Goal: Task Accomplishment & Management: Manage account settings

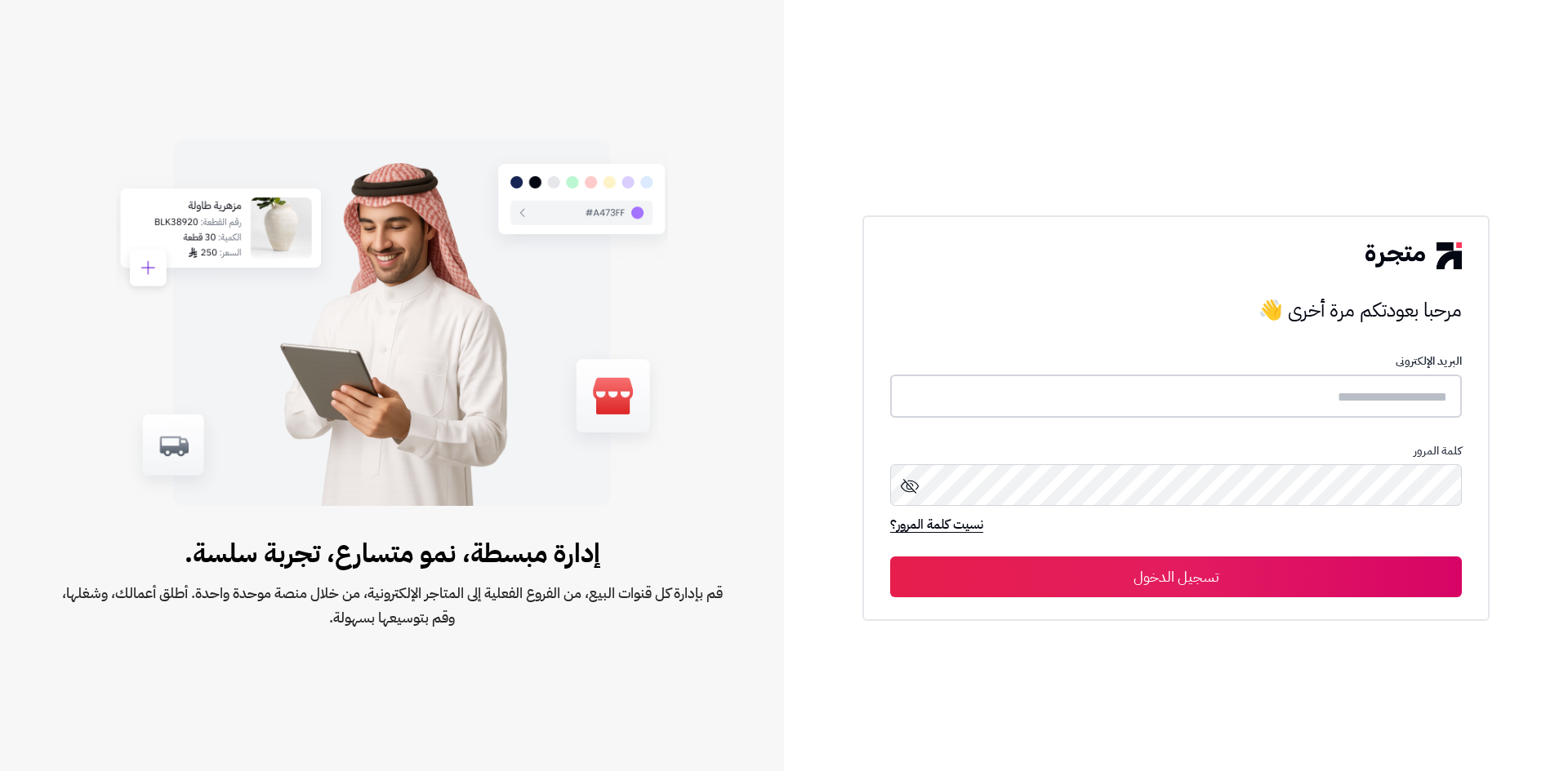
type input "*****"
click at [1134, 567] on button "تسجيل الدخول" at bounding box center [1175, 576] width 572 height 41
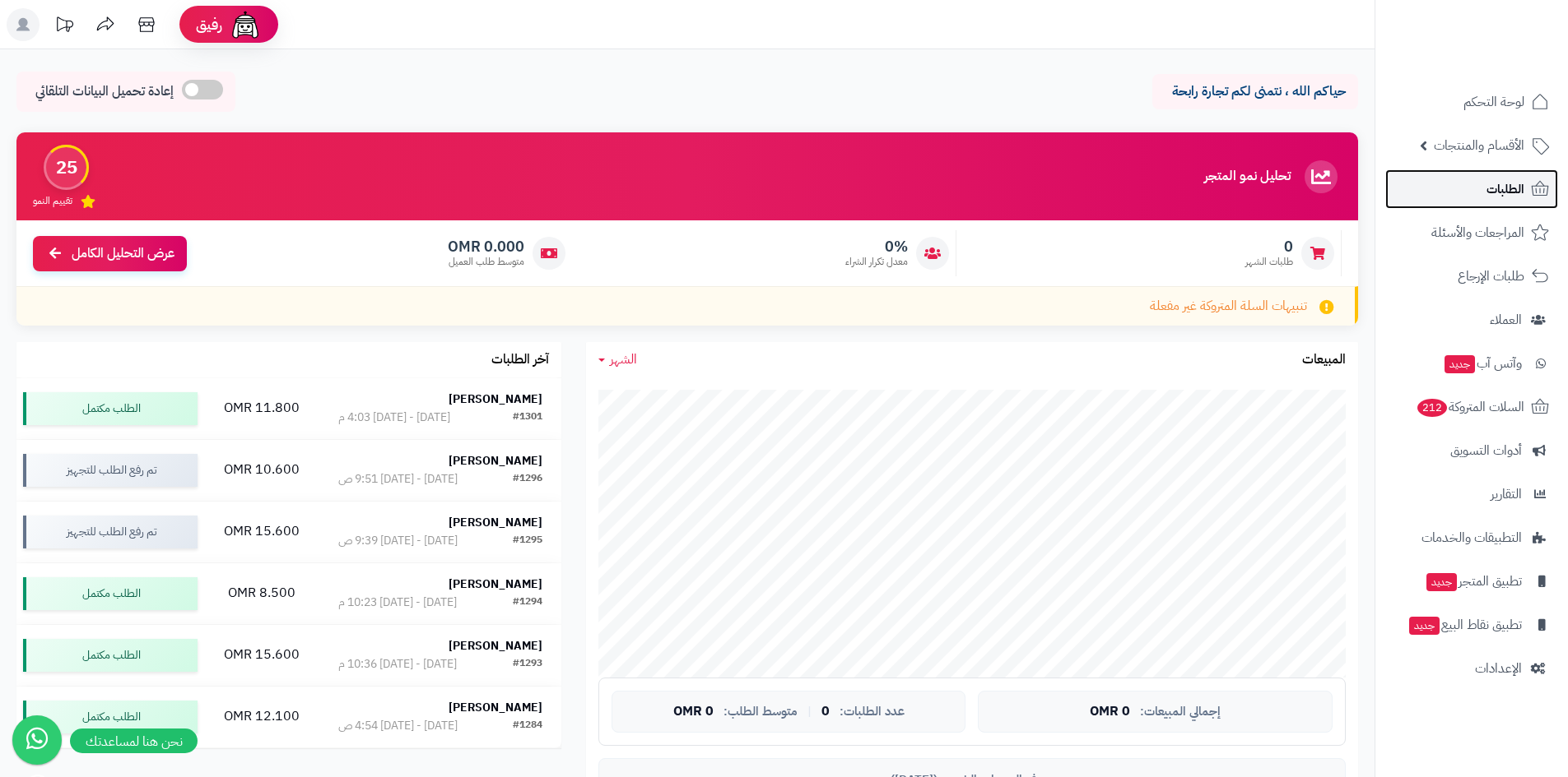
click at [1515, 196] on span "الطلبات" at bounding box center [1505, 189] width 38 height 23
